Goal: Obtain resource: Download file/media

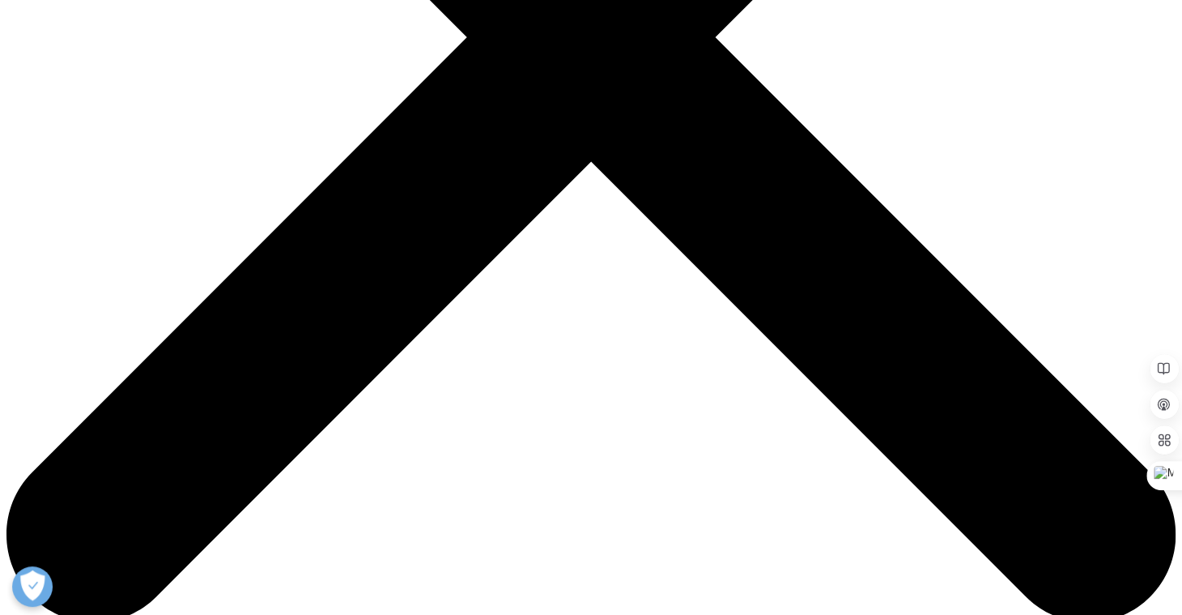
scroll to position [673, 0]
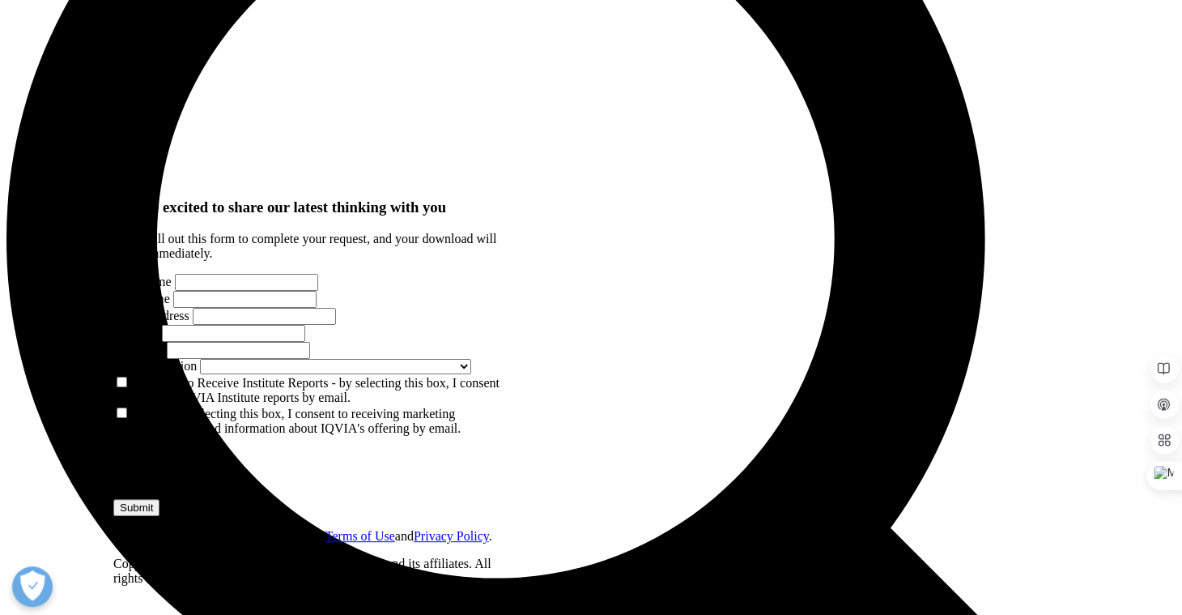
scroll to position [1946, 0]
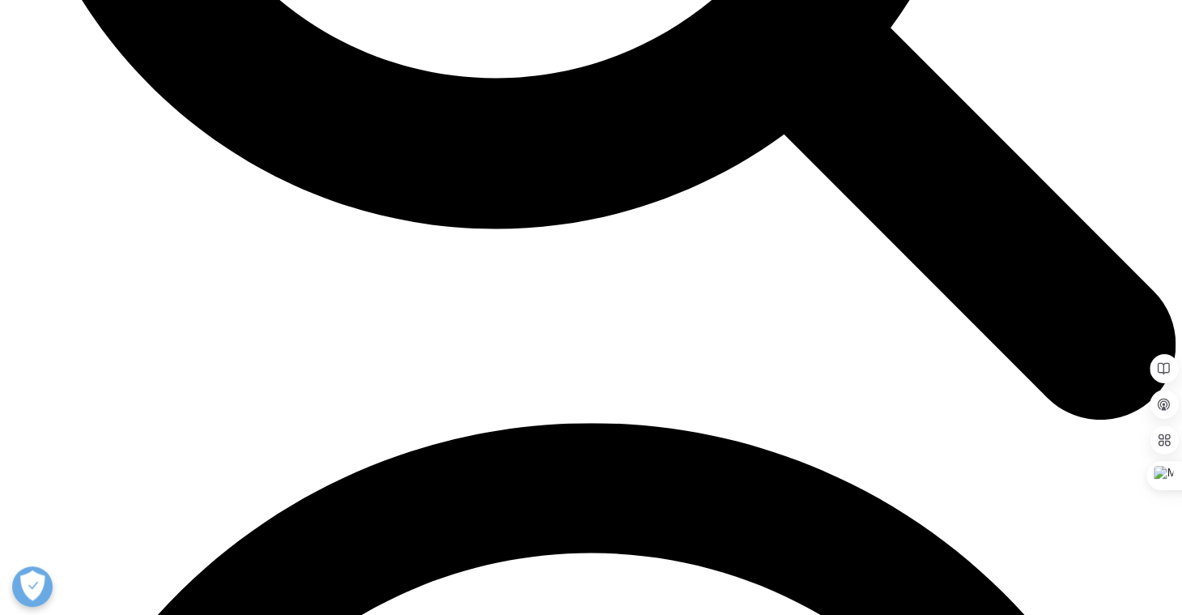
drag, startPoint x: 594, startPoint y: 134, endPoint x: 919, endPoint y: 476, distance: 471.4
copy div "Loremi Dolorsi: Ametconse adipisci - el seddoeiu temp incidid utlaboreetd magna…"
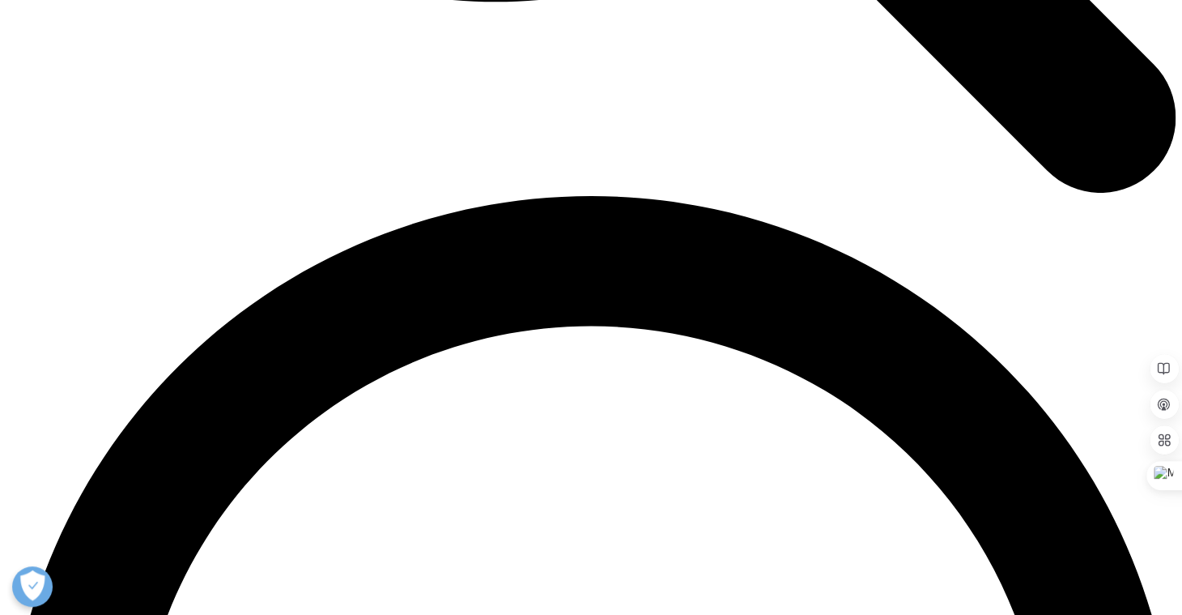
scroll to position [2189, 0]
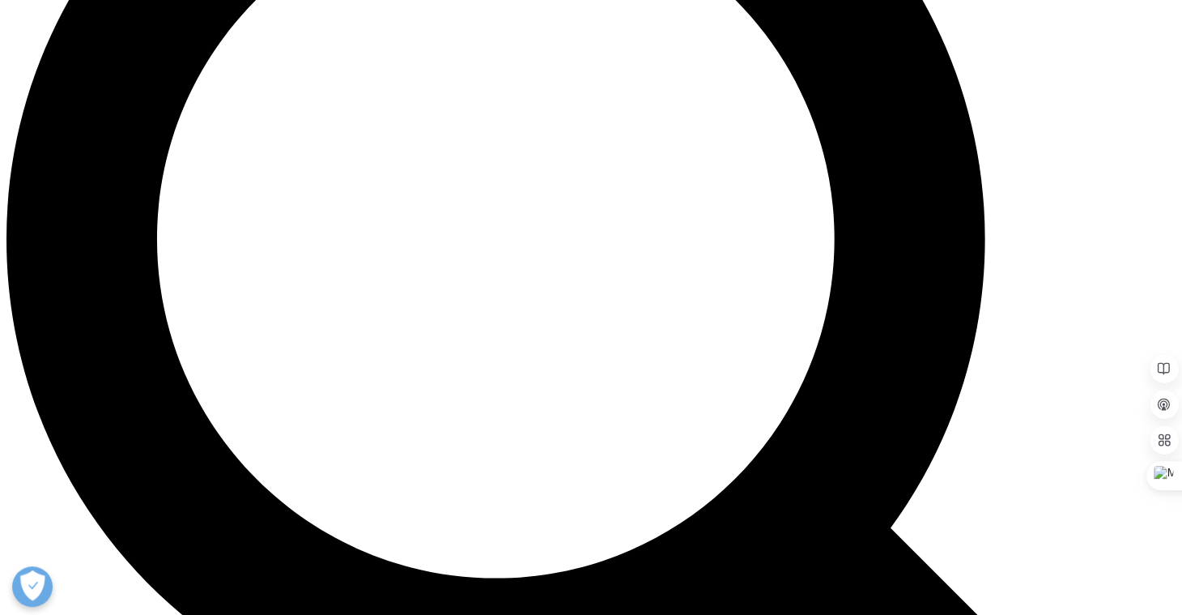
scroll to position [948, 393]
